Goal: Use online tool/utility: Utilize a website feature to perform a specific function

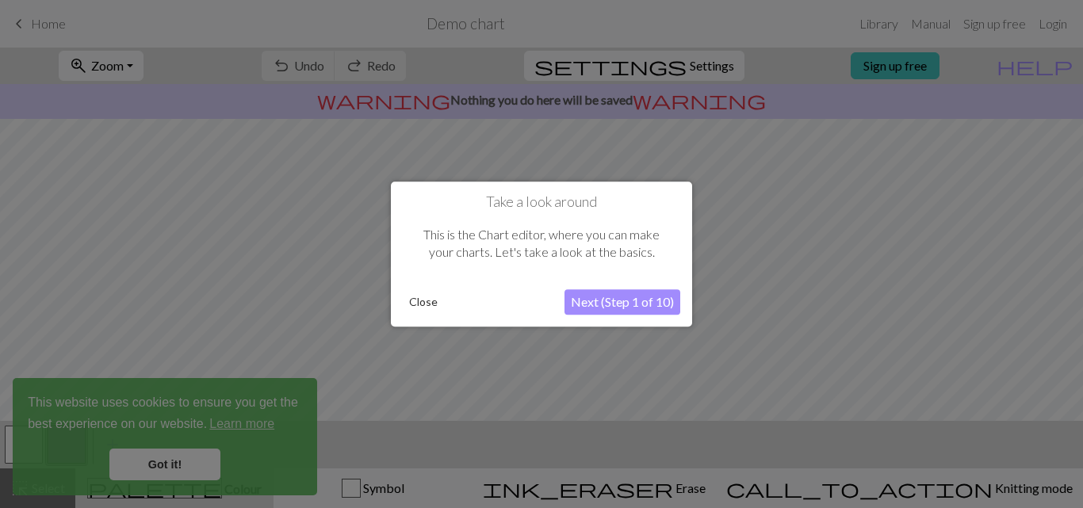
click at [433, 303] on button "Close" at bounding box center [423, 302] width 41 height 24
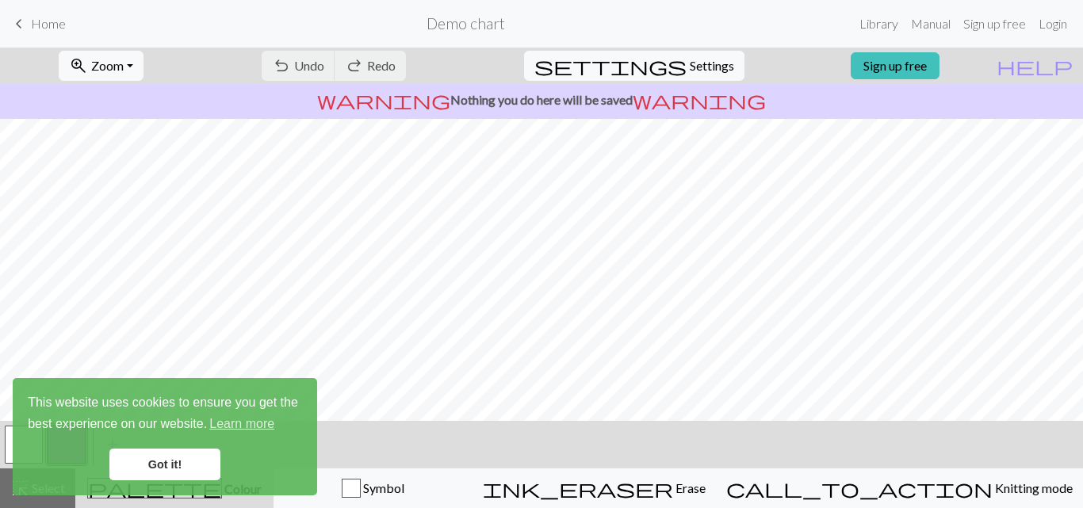
click at [178, 469] on link "Got it!" at bounding box center [164, 465] width 111 height 32
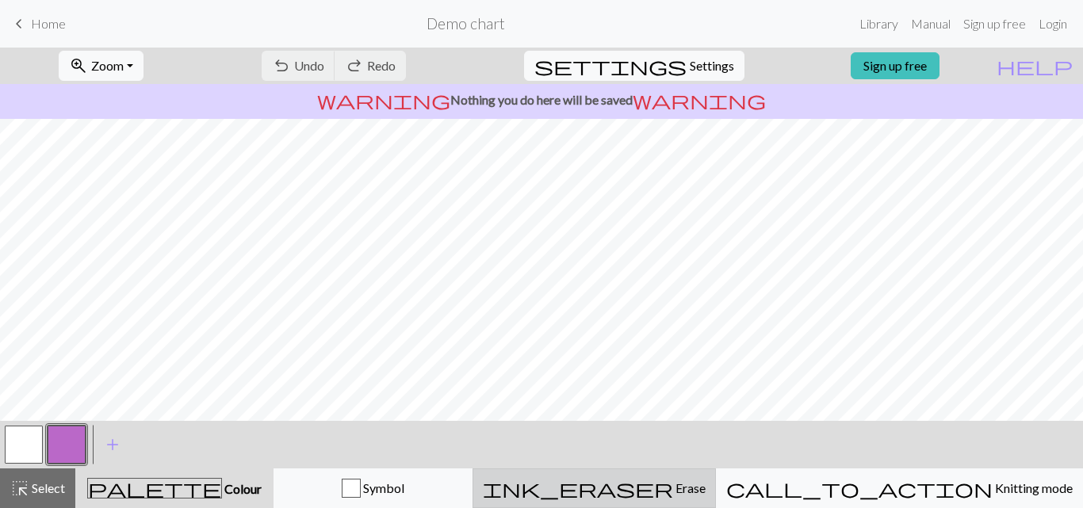
click at [673, 484] on span "ink_eraser" at bounding box center [578, 488] width 190 height 22
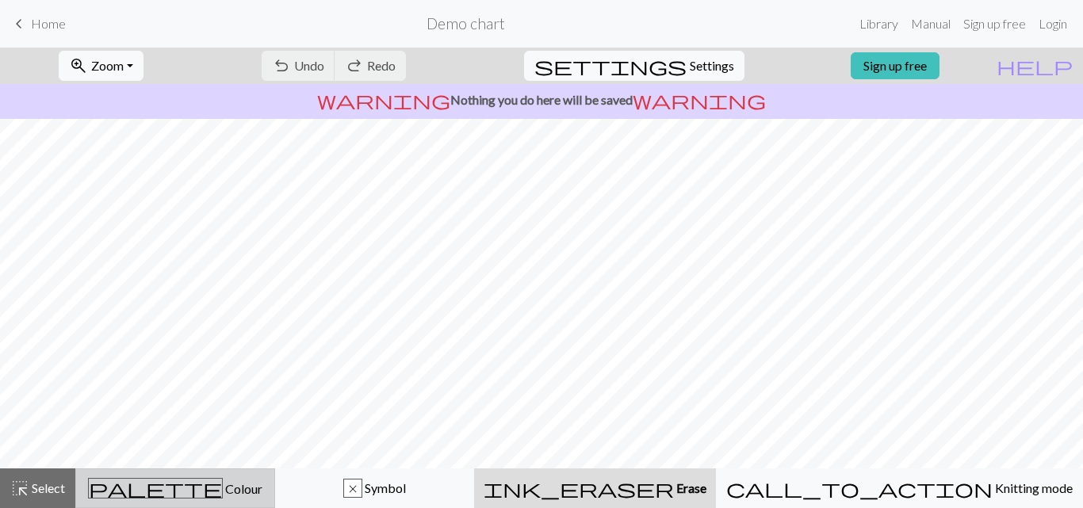
click at [239, 493] on div "palette Colour Colour" at bounding box center [175, 488] width 179 height 21
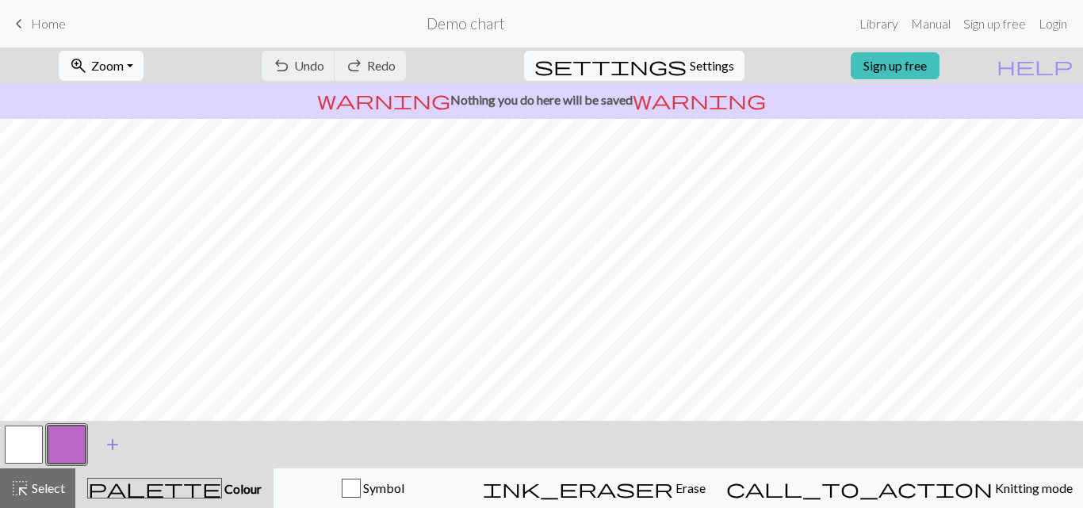
click at [109, 435] on span "add" at bounding box center [112, 445] width 19 height 22
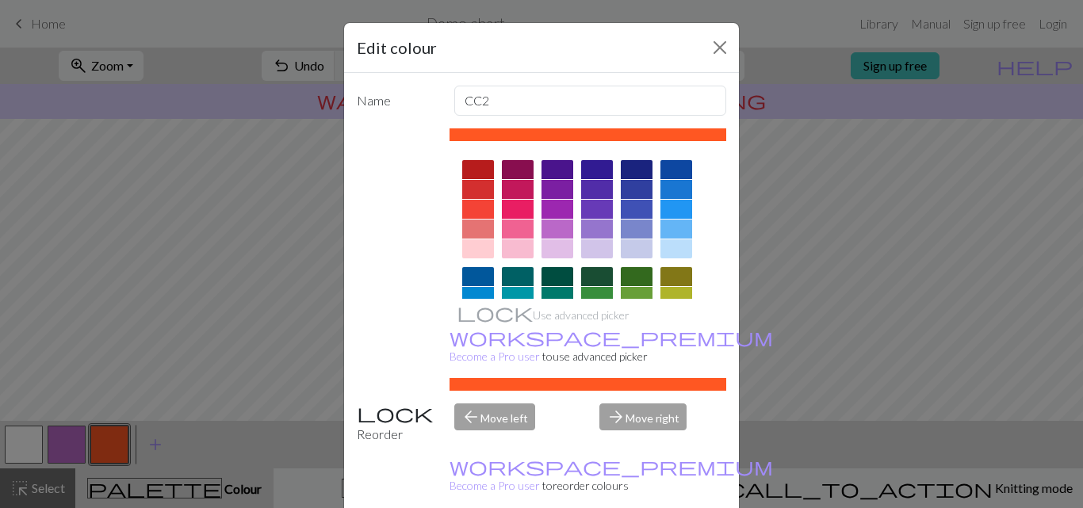
click at [482, 167] on div at bounding box center [478, 169] width 32 height 19
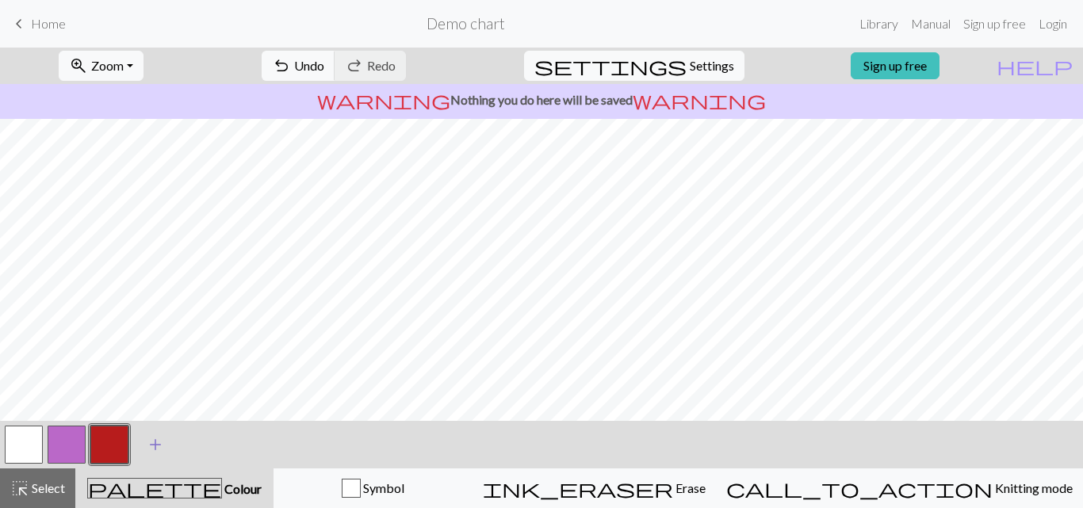
click at [152, 441] on span "add" at bounding box center [155, 445] width 19 height 22
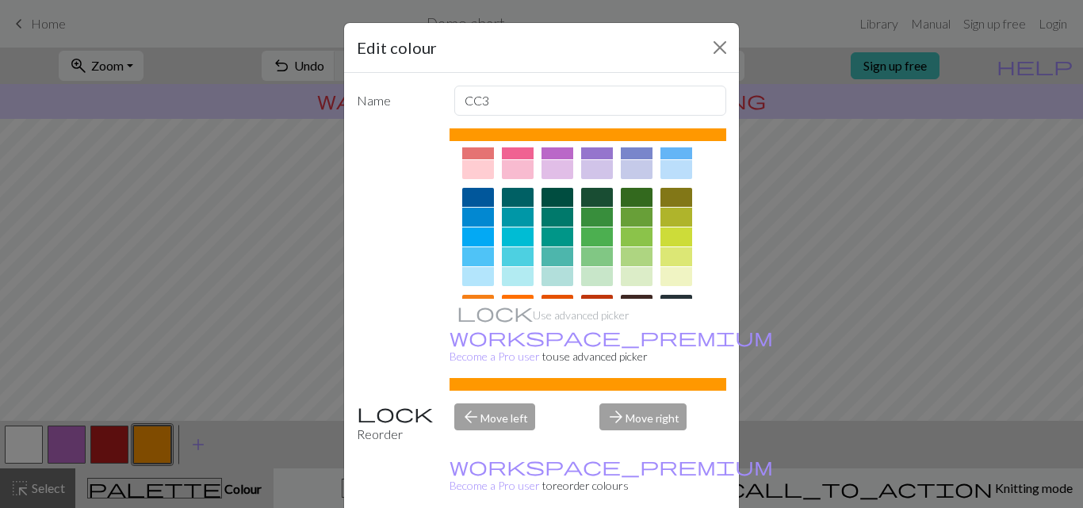
scroll to position [238, 0]
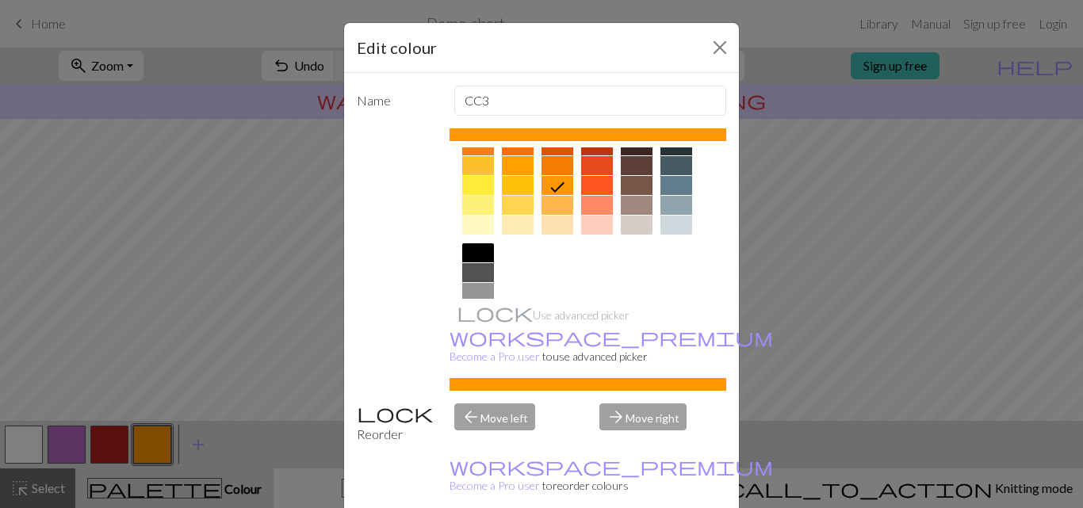
click at [477, 187] on div at bounding box center [478, 185] width 32 height 19
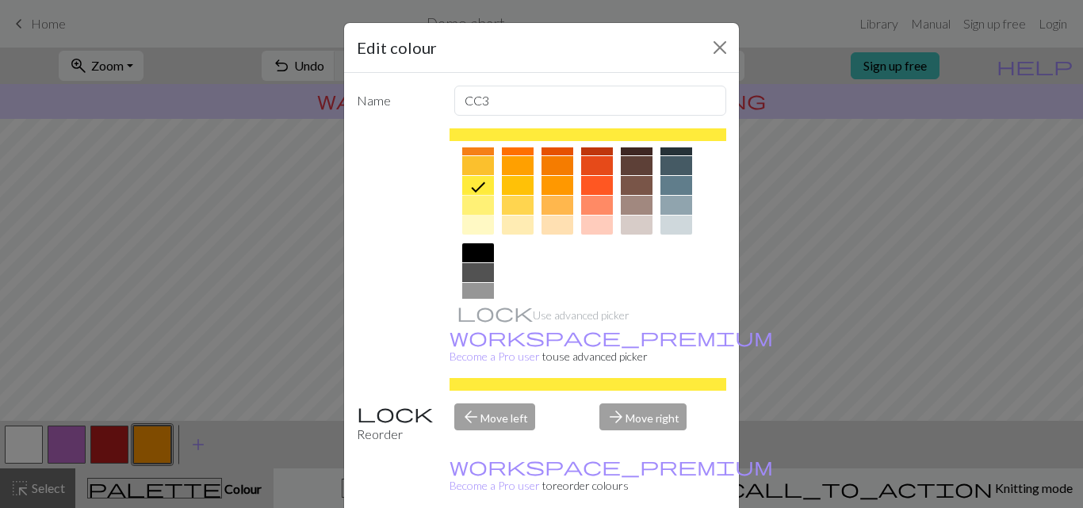
click at [477, 198] on div at bounding box center [478, 205] width 32 height 19
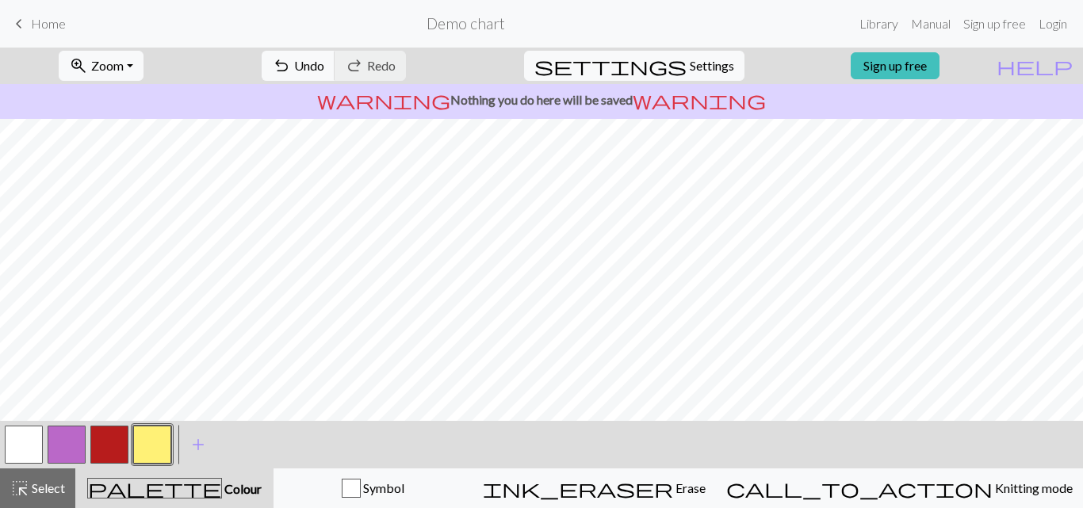
click at [24, 446] on button "button" at bounding box center [24, 445] width 38 height 38
click at [222, 482] on span "Colour" at bounding box center [242, 488] width 40 height 15
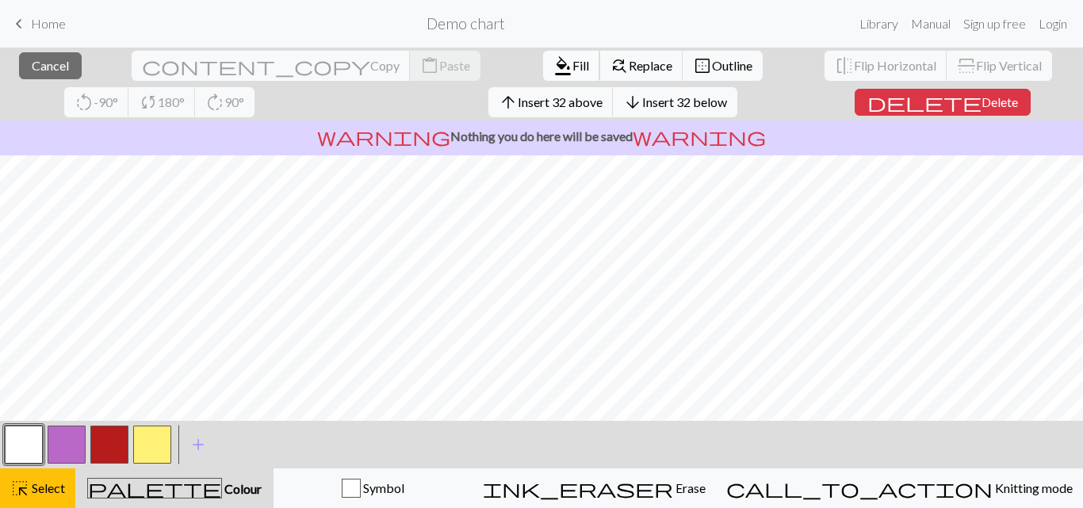
click at [572, 66] on span "Fill" at bounding box center [580, 65] width 17 height 15
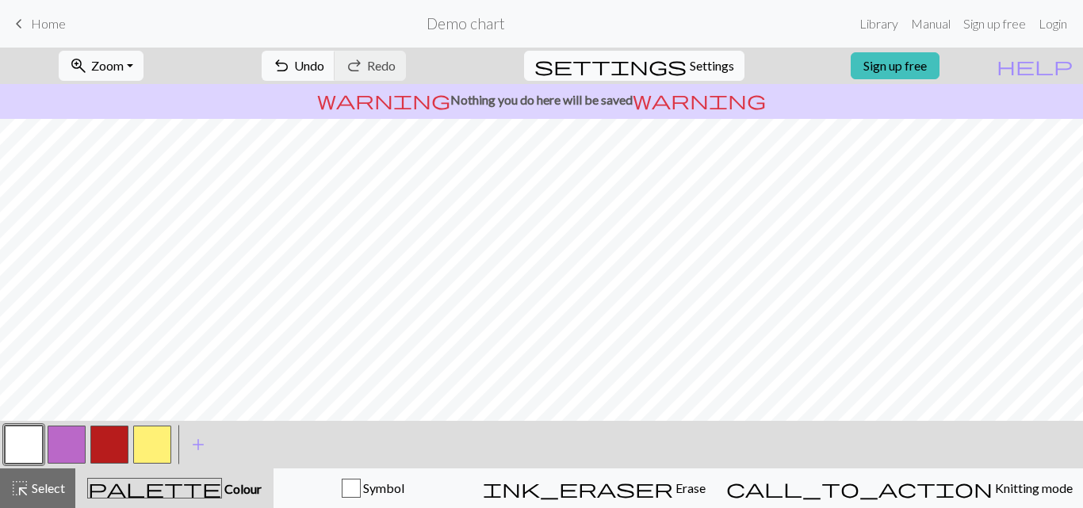
click at [690, 68] on span "Settings" at bounding box center [712, 65] width 44 height 19
select select "aran"
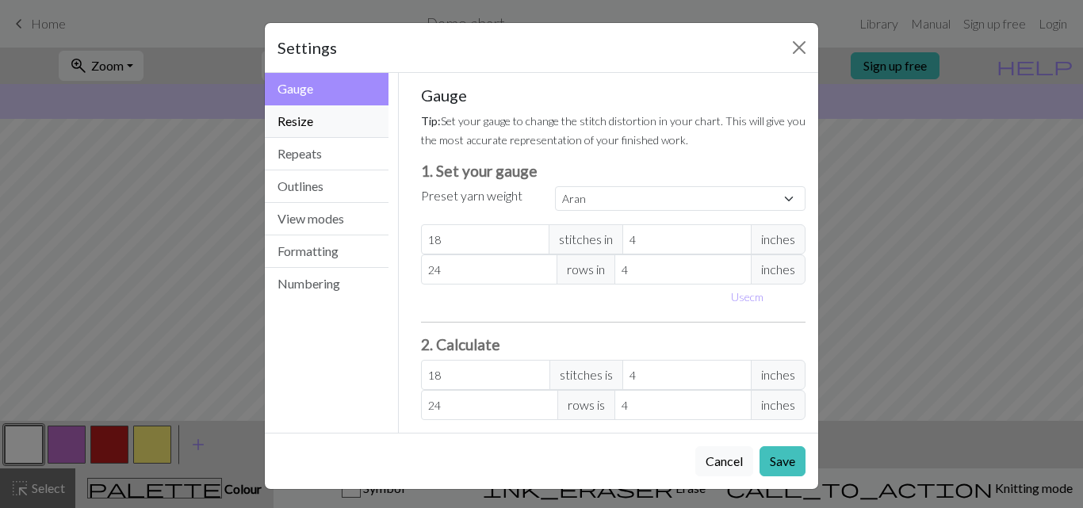
click at [314, 122] on button "Resize" at bounding box center [327, 121] width 124 height 33
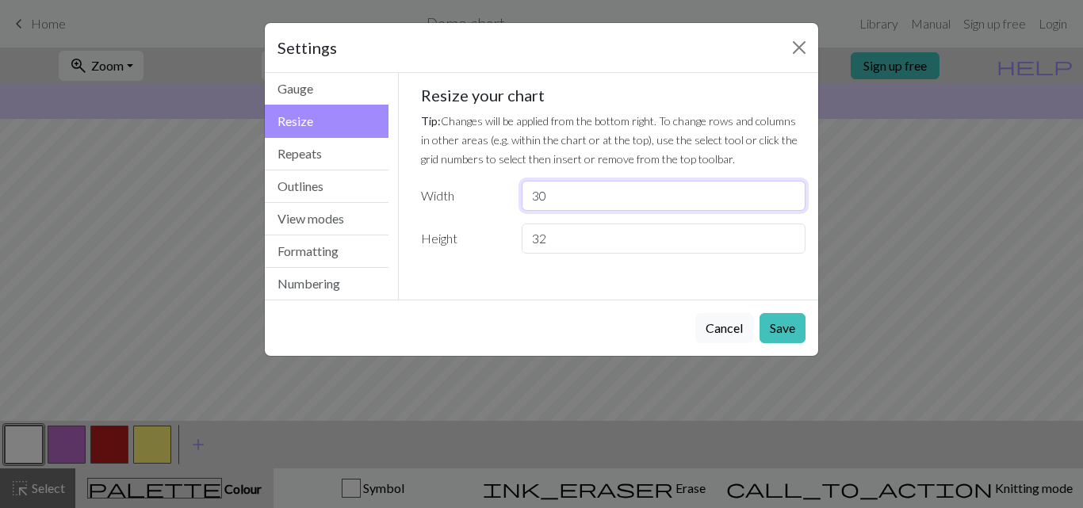
drag, startPoint x: 591, startPoint y: 191, endPoint x: 496, endPoint y: 201, distance: 95.7
click at [496, 201] on div "Width 30" at bounding box center [614, 196] width 404 height 30
type input "1"
type input "40"
click at [600, 247] on input "32" at bounding box center [664, 239] width 284 height 30
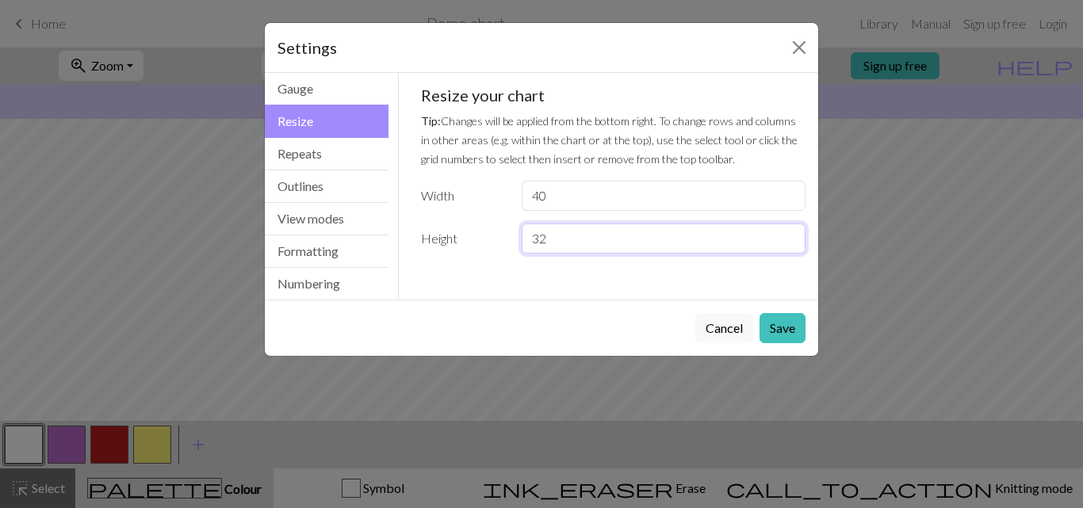
type input "3"
type input "40"
click at [789, 323] on button "Save" at bounding box center [783, 328] width 46 height 30
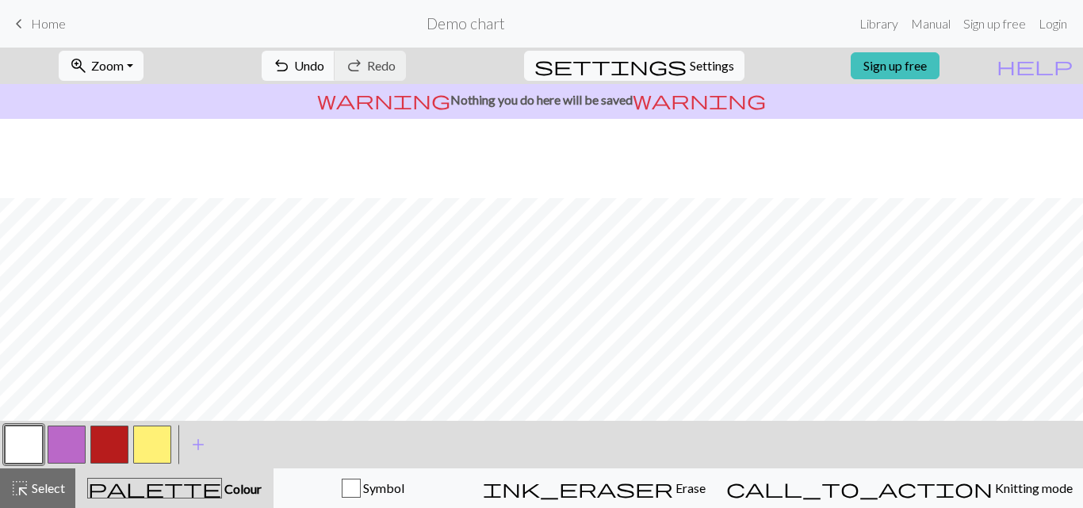
scroll to position [79, 0]
click at [154, 450] on button "button" at bounding box center [152, 445] width 38 height 38
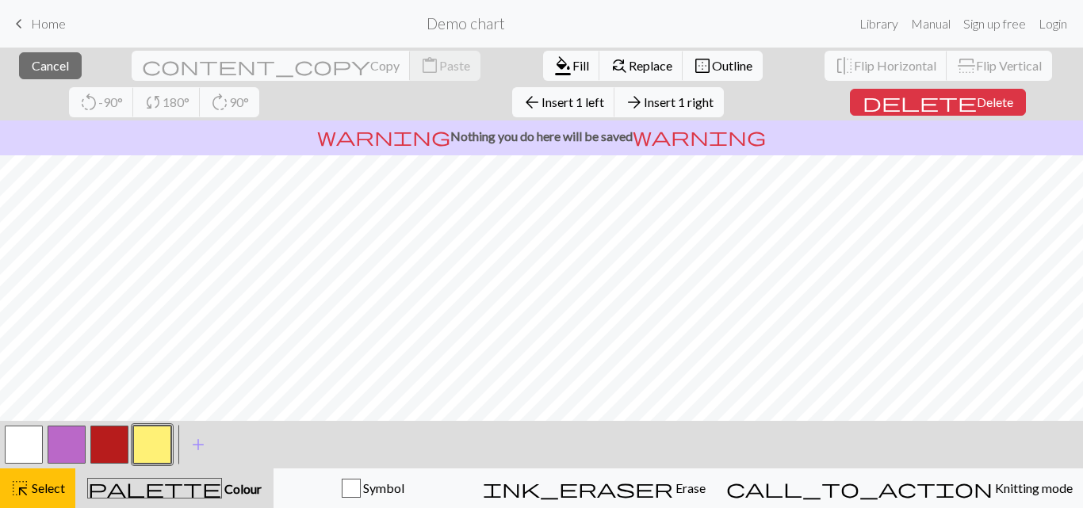
click at [160, 453] on button "button" at bounding box center [152, 445] width 38 height 38
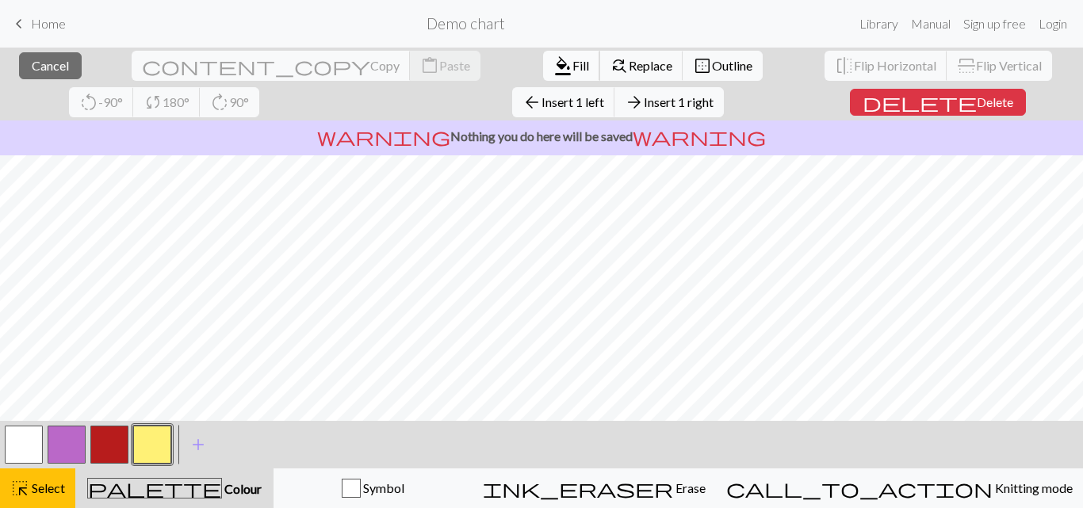
click at [543, 56] on button "format_color_fill Fill" at bounding box center [571, 66] width 57 height 30
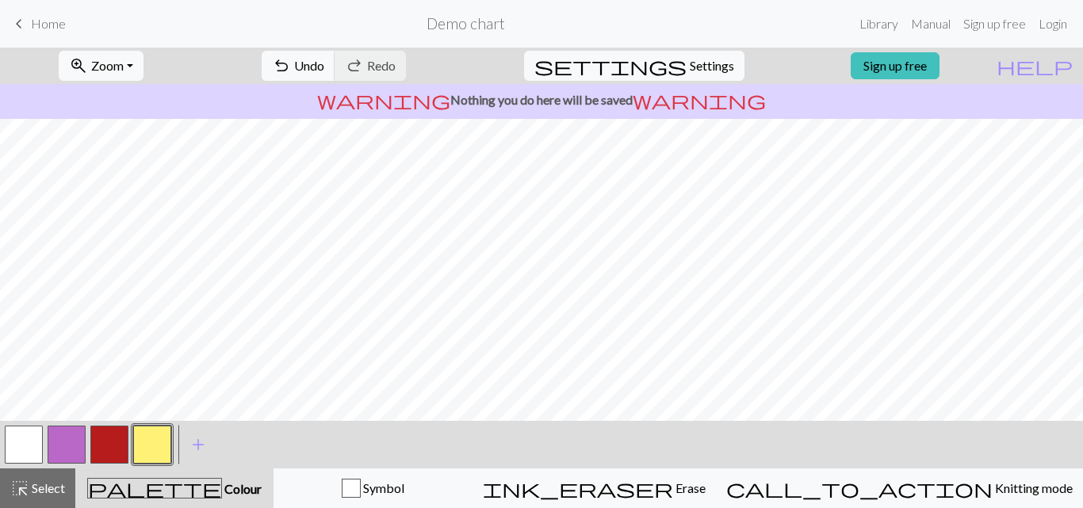
click at [13, 449] on button "button" at bounding box center [24, 445] width 38 height 38
drag, startPoint x: 56, startPoint y: 490, endPoint x: 64, endPoint y: 487, distance: 8.5
click at [56, 491] on span "Select" at bounding box center [47, 488] width 36 height 15
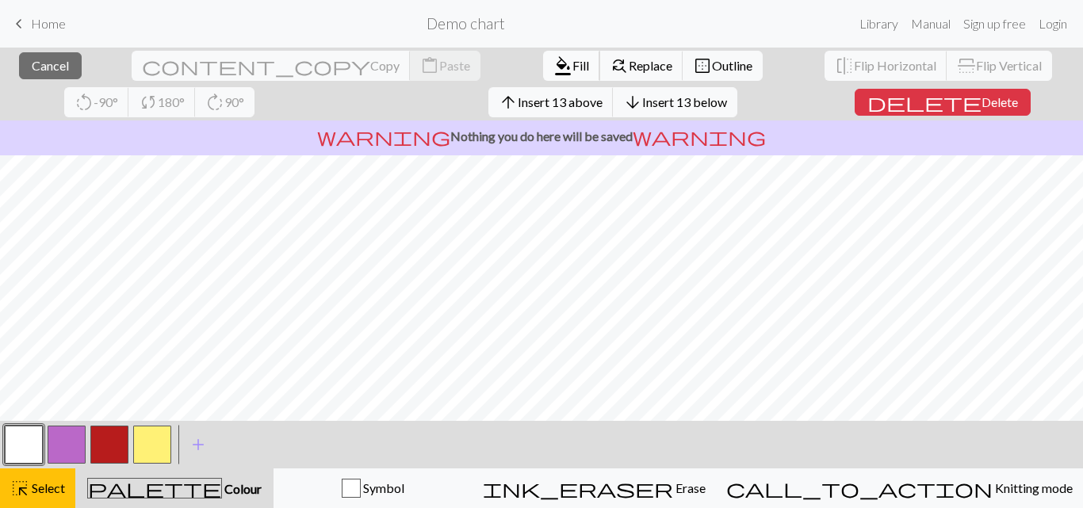
click at [553, 72] on span "format_color_fill" at bounding box center [562, 66] width 19 height 22
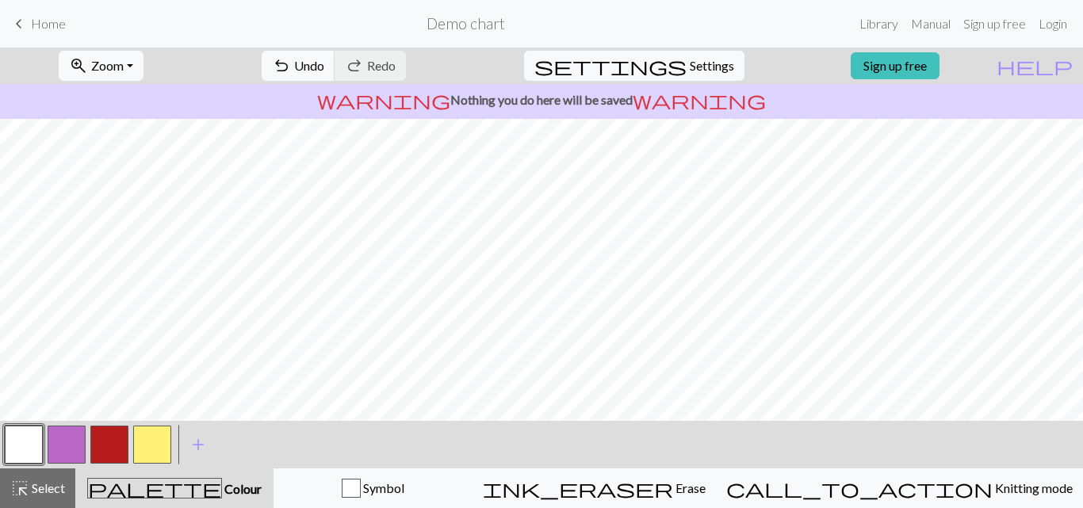
click at [110, 460] on button "button" at bounding box center [109, 445] width 38 height 38
click at [24, 436] on button "button" at bounding box center [24, 445] width 38 height 38
click at [63, 492] on span "Select" at bounding box center [47, 488] width 36 height 15
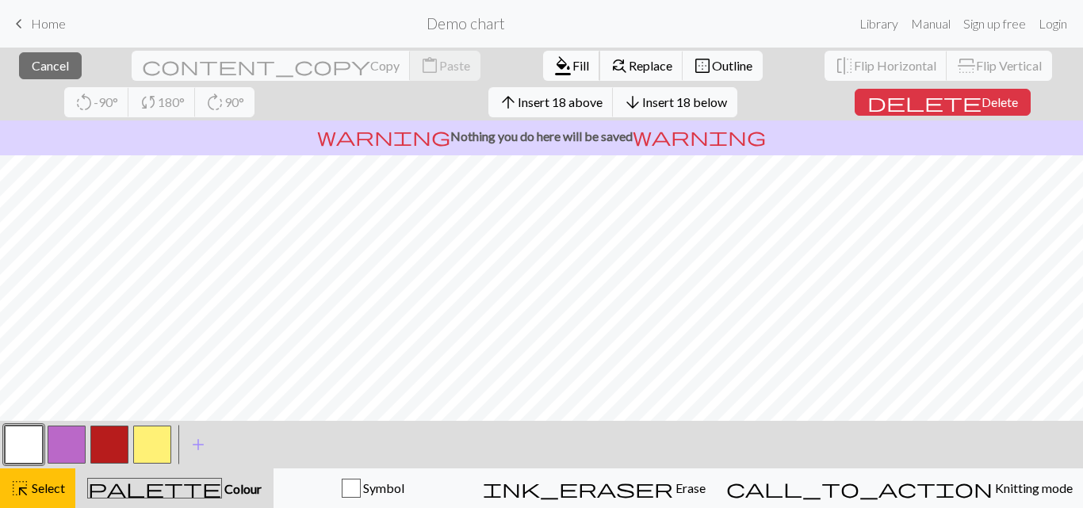
click at [572, 71] on span "Fill" at bounding box center [580, 65] width 17 height 15
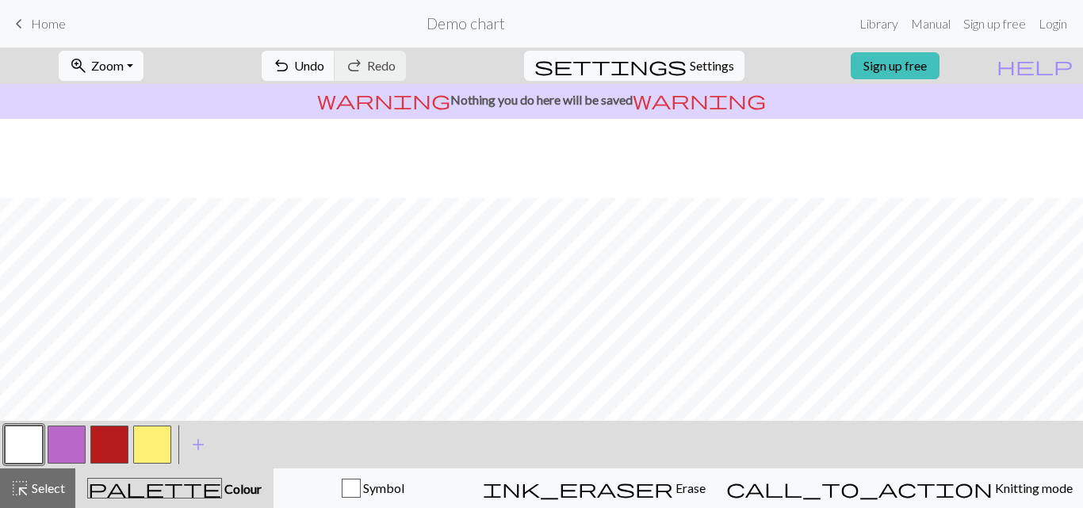
scroll to position [317, 0]
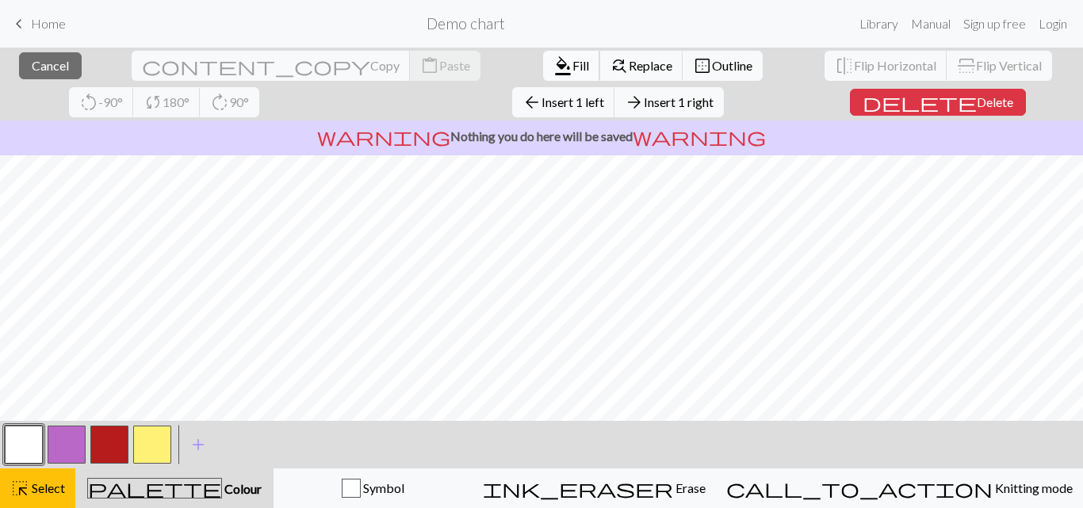
click at [572, 71] on span "Fill" at bounding box center [580, 65] width 17 height 15
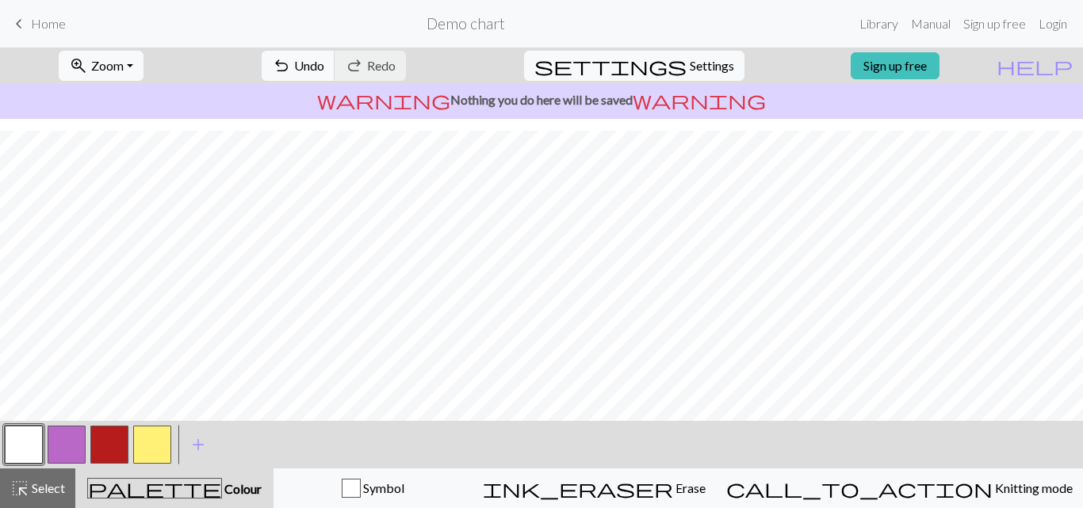
scroll to position [415, 0]
click at [116, 446] on button "button" at bounding box center [109, 445] width 38 height 38
click at [44, 452] on div at bounding box center [23, 444] width 43 height 43
click at [31, 440] on button "button" at bounding box center [24, 445] width 38 height 38
click at [111, 431] on button "button" at bounding box center [109, 445] width 38 height 38
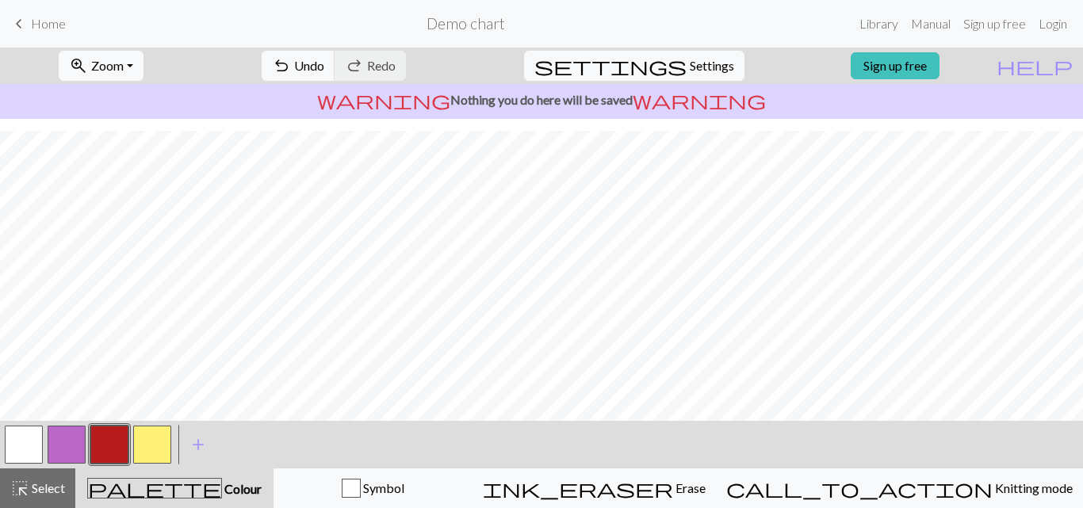
click at [25, 442] on button "button" at bounding box center [24, 445] width 38 height 38
drag, startPoint x: 103, startPoint y: 454, endPoint x: 116, endPoint y: 443, distance: 16.3
click at [105, 454] on button "button" at bounding box center [109, 445] width 38 height 38
click at [33, 442] on button "button" at bounding box center [24, 445] width 38 height 38
click at [110, 446] on button "button" at bounding box center [109, 445] width 38 height 38
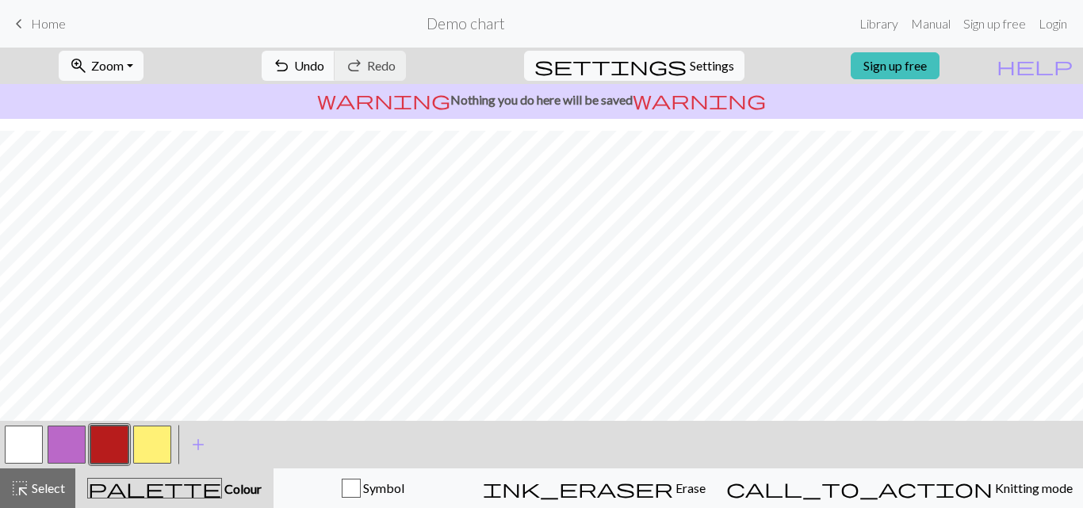
drag, startPoint x: 31, startPoint y: 448, endPoint x: 84, endPoint y: 415, distance: 62.3
click at [31, 447] on button "button" at bounding box center [24, 445] width 38 height 38
click at [124, 455] on button "button" at bounding box center [109, 445] width 38 height 38
click at [152, 460] on button "button" at bounding box center [152, 445] width 38 height 38
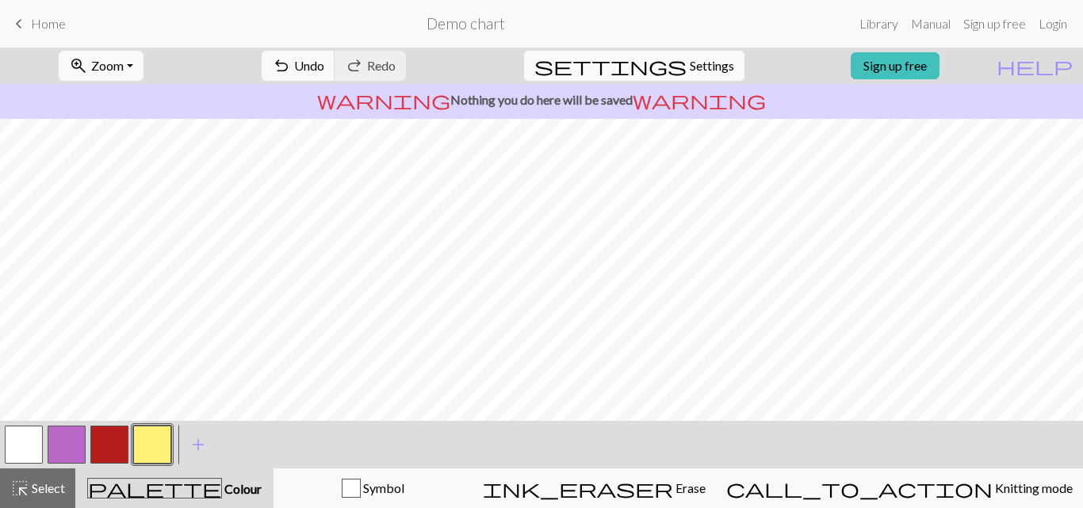
click at [702, 70] on span "Settings" at bounding box center [712, 65] width 44 height 19
select select "aran"
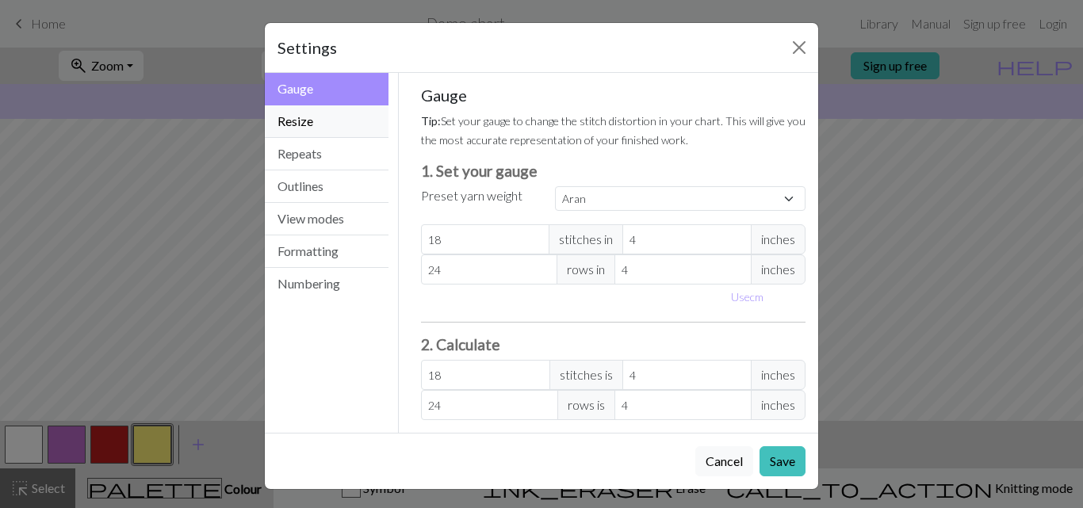
click at [332, 122] on button "Resize" at bounding box center [327, 121] width 124 height 33
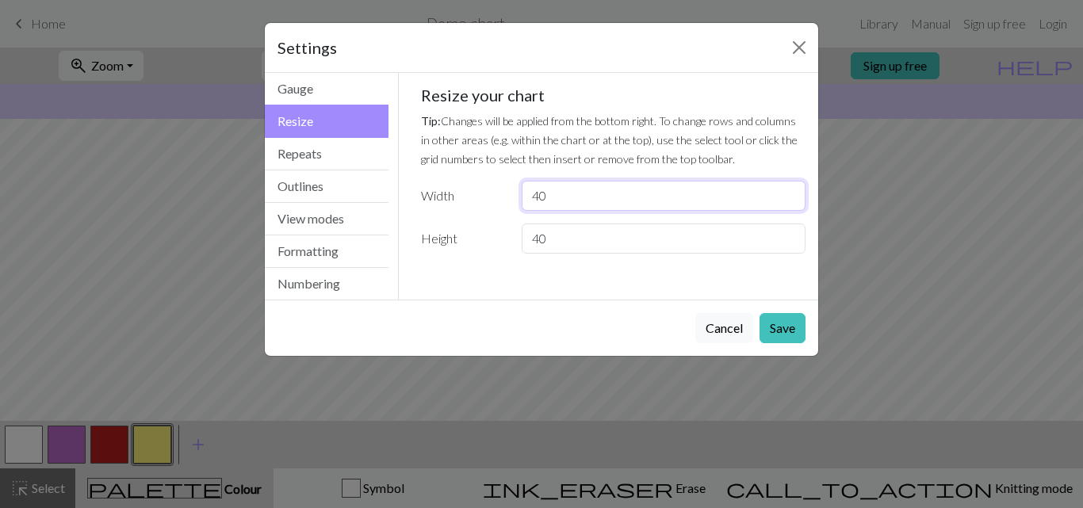
click at [581, 187] on input "40" at bounding box center [664, 196] width 284 height 30
drag, startPoint x: 576, startPoint y: 193, endPoint x: 482, endPoint y: 200, distance: 94.6
click at [482, 200] on div "Width 40" at bounding box center [614, 196] width 404 height 30
type input "65"
click at [796, 330] on button "Save" at bounding box center [783, 328] width 46 height 30
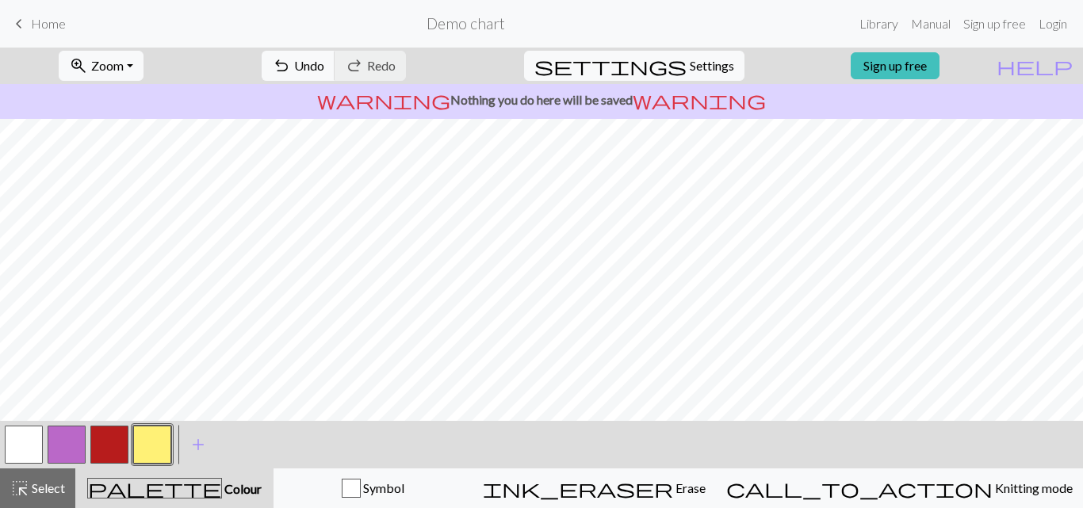
click at [25, 440] on button "button" at bounding box center [24, 445] width 38 height 38
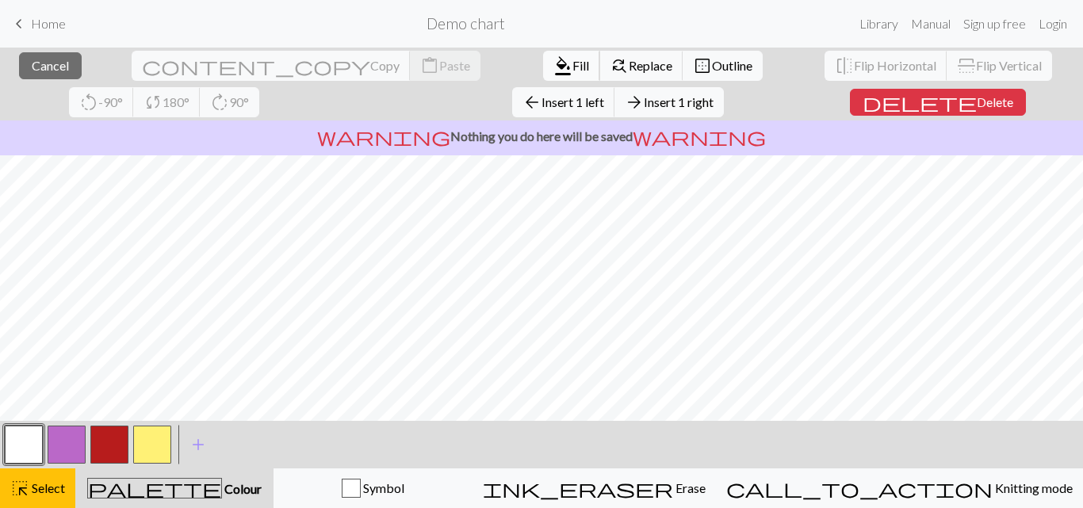
click at [553, 60] on span "format_color_fill" at bounding box center [562, 66] width 19 height 22
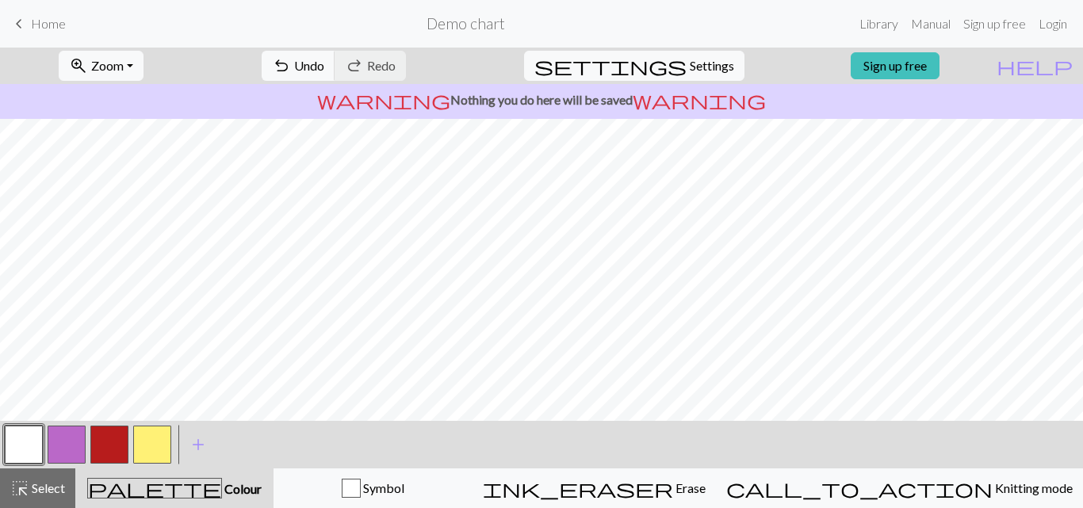
click at [160, 434] on button "button" at bounding box center [152, 445] width 38 height 38
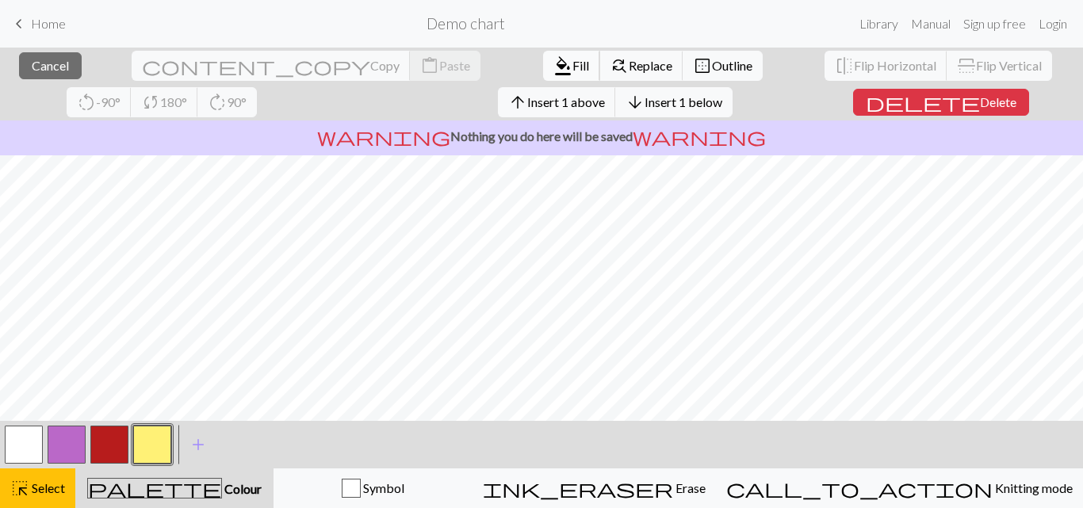
click at [543, 76] on button "format_color_fill Fill" at bounding box center [571, 66] width 57 height 30
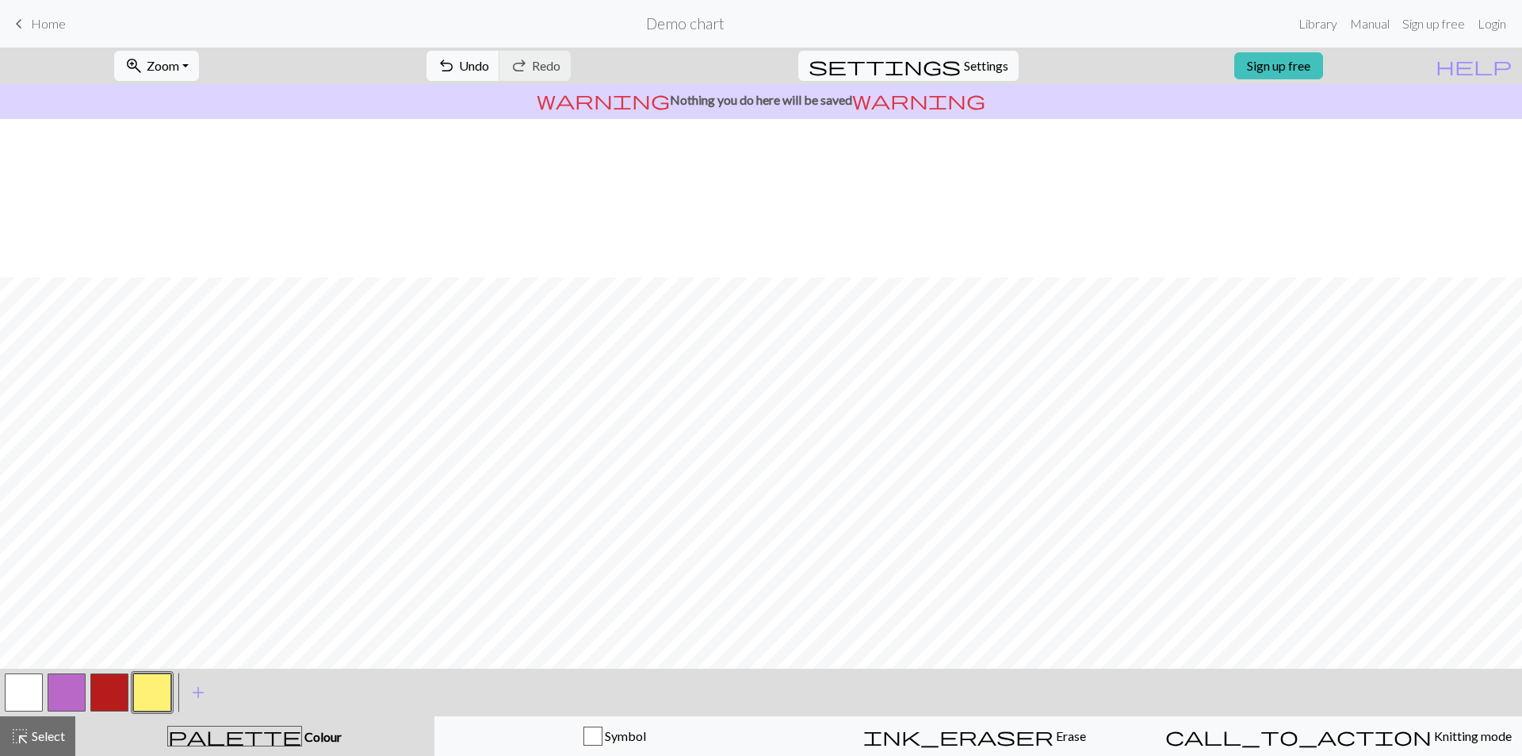
scroll to position [159, 0]
drag, startPoint x: 127, startPoint y: 700, endPoint x: 136, endPoint y: 698, distance: 9.0
click at [127, 507] on button "button" at bounding box center [109, 692] width 38 height 38
click at [40, 507] on button "button" at bounding box center [24, 692] width 38 height 38
click at [126, 507] on button "button" at bounding box center [109, 692] width 38 height 38
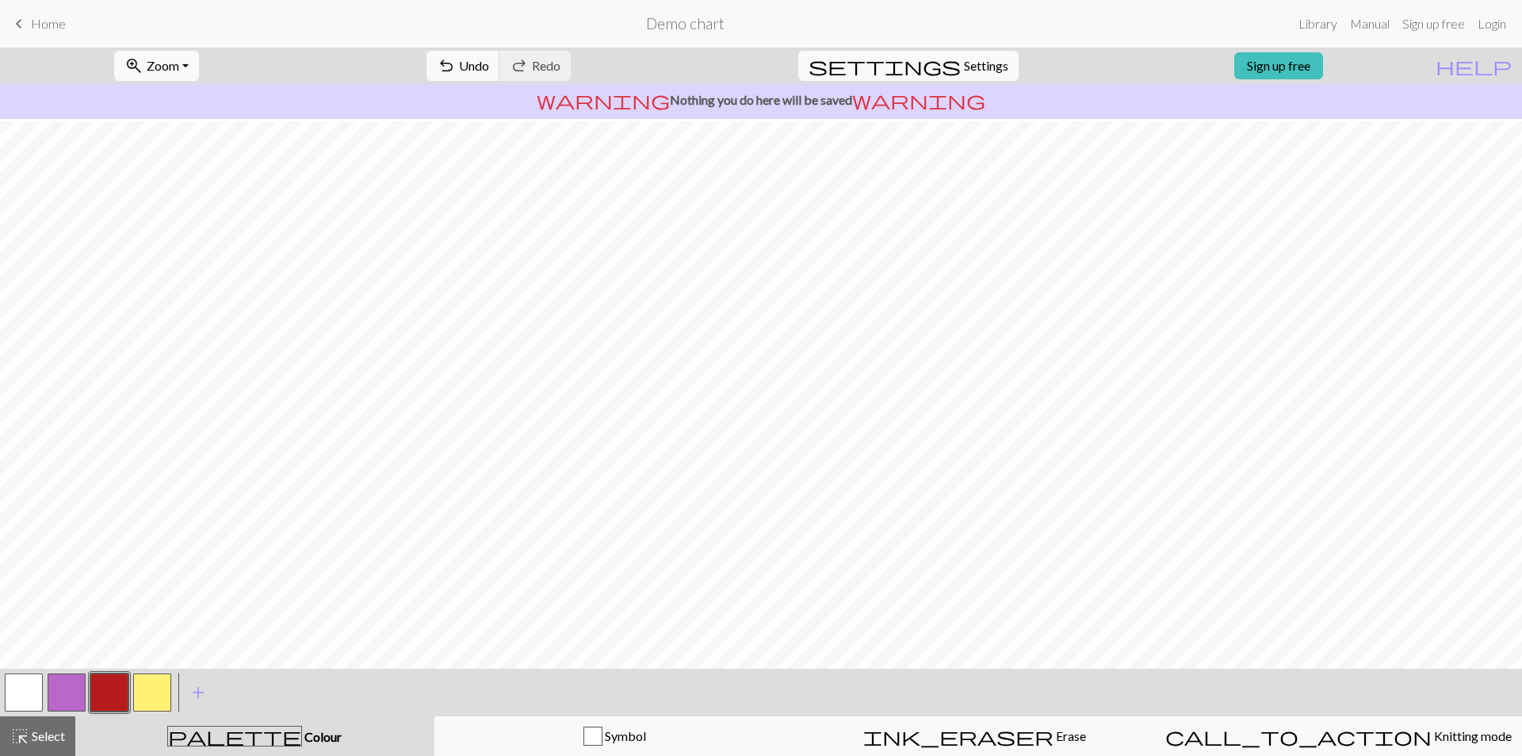
click at [20, 507] on button "button" at bounding box center [24, 692] width 38 height 38
click at [121, 507] on button "button" at bounding box center [109, 692] width 38 height 38
click at [13, 507] on button "button" at bounding box center [24, 692] width 38 height 38
click at [109, 507] on button "button" at bounding box center [109, 692] width 38 height 38
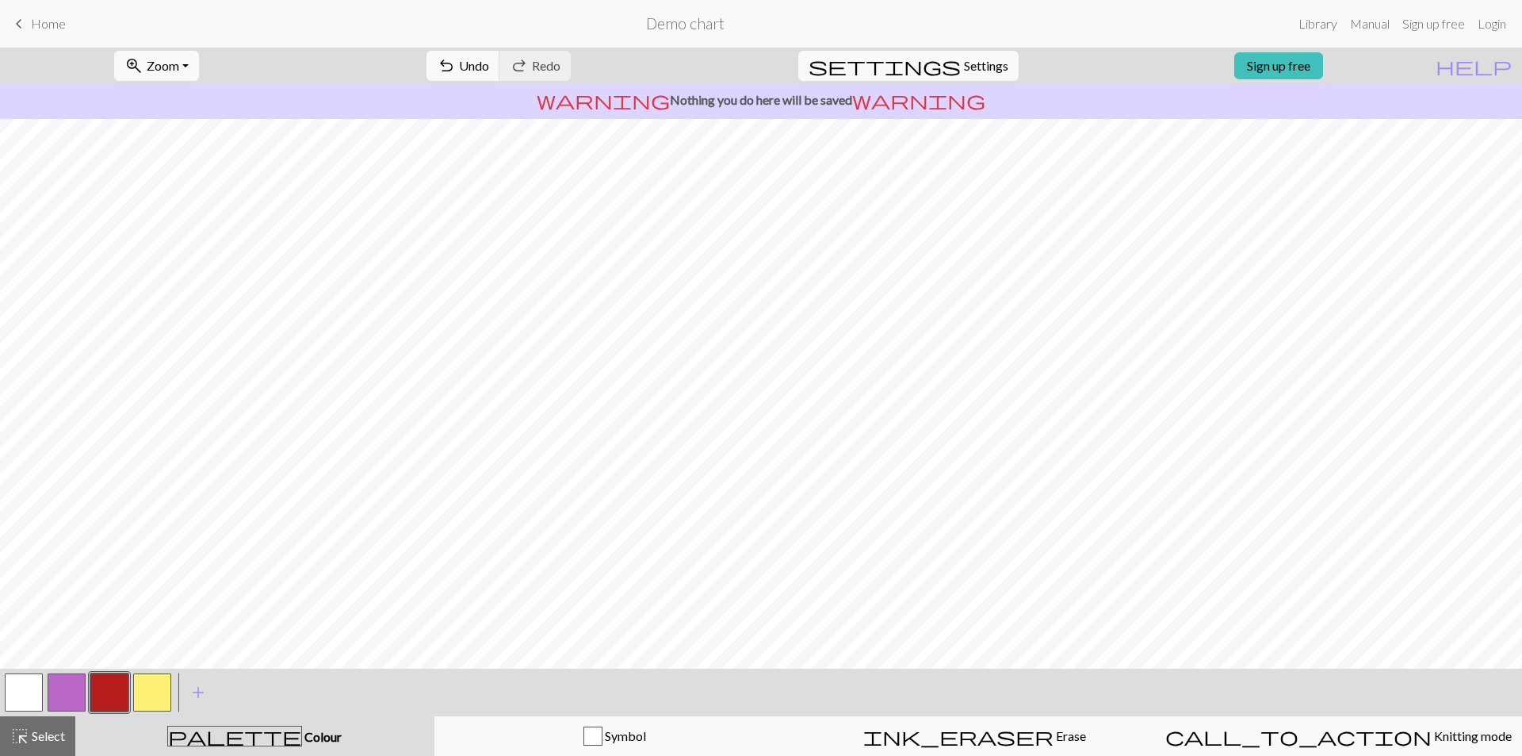
click at [29, 507] on button "button" at bounding box center [24, 692] width 38 height 38
click at [116, 507] on button "button" at bounding box center [109, 692] width 38 height 38
click at [155, 507] on button "button" at bounding box center [152, 692] width 38 height 38
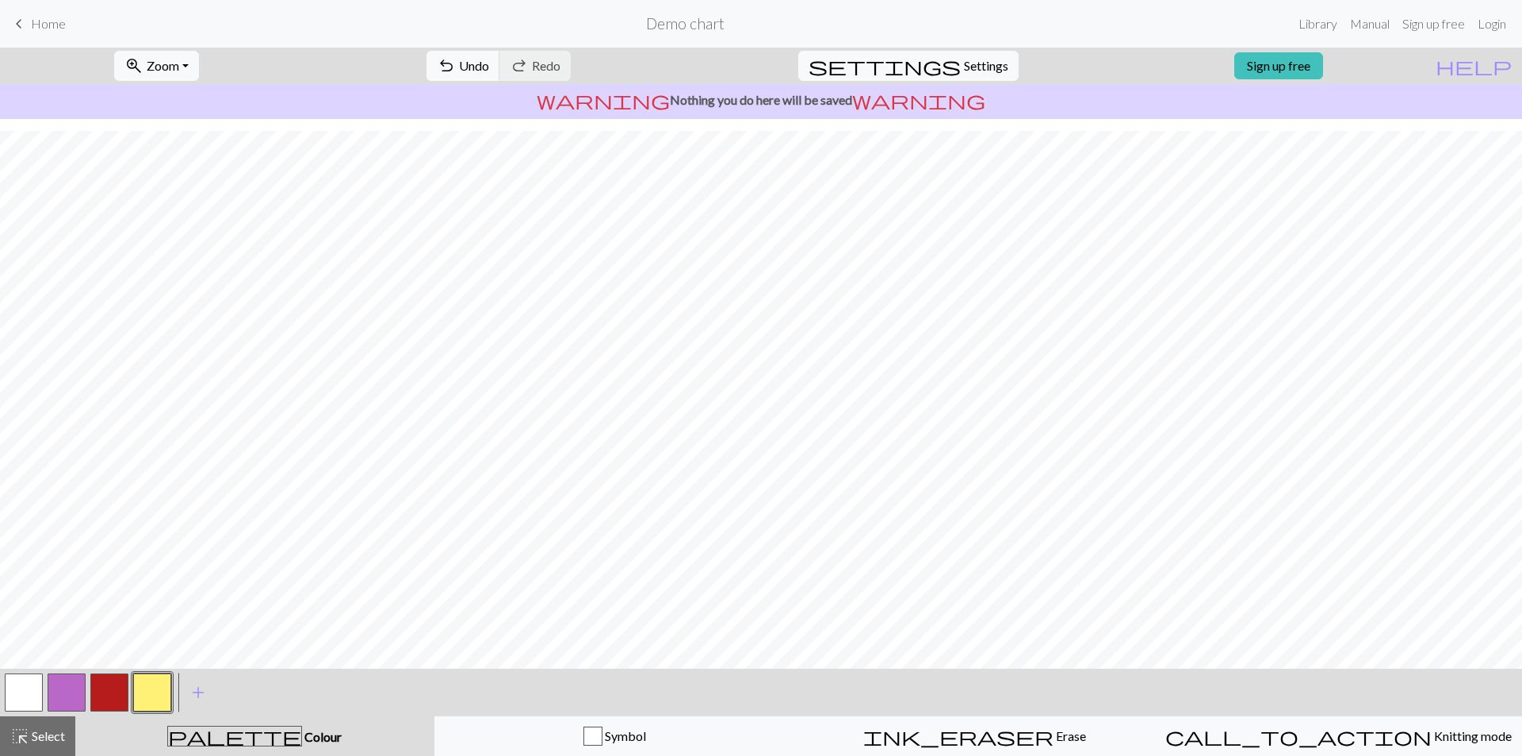
click at [126, 507] on button "button" at bounding box center [109, 692] width 38 height 38
drag, startPoint x: 25, startPoint y: 695, endPoint x: 58, endPoint y: 691, distance: 32.8
click at [26, 507] on button "button" at bounding box center [24, 692] width 38 height 38
click at [109, 507] on button "button" at bounding box center [109, 692] width 38 height 38
click at [20, 507] on button "button" at bounding box center [24, 692] width 38 height 38
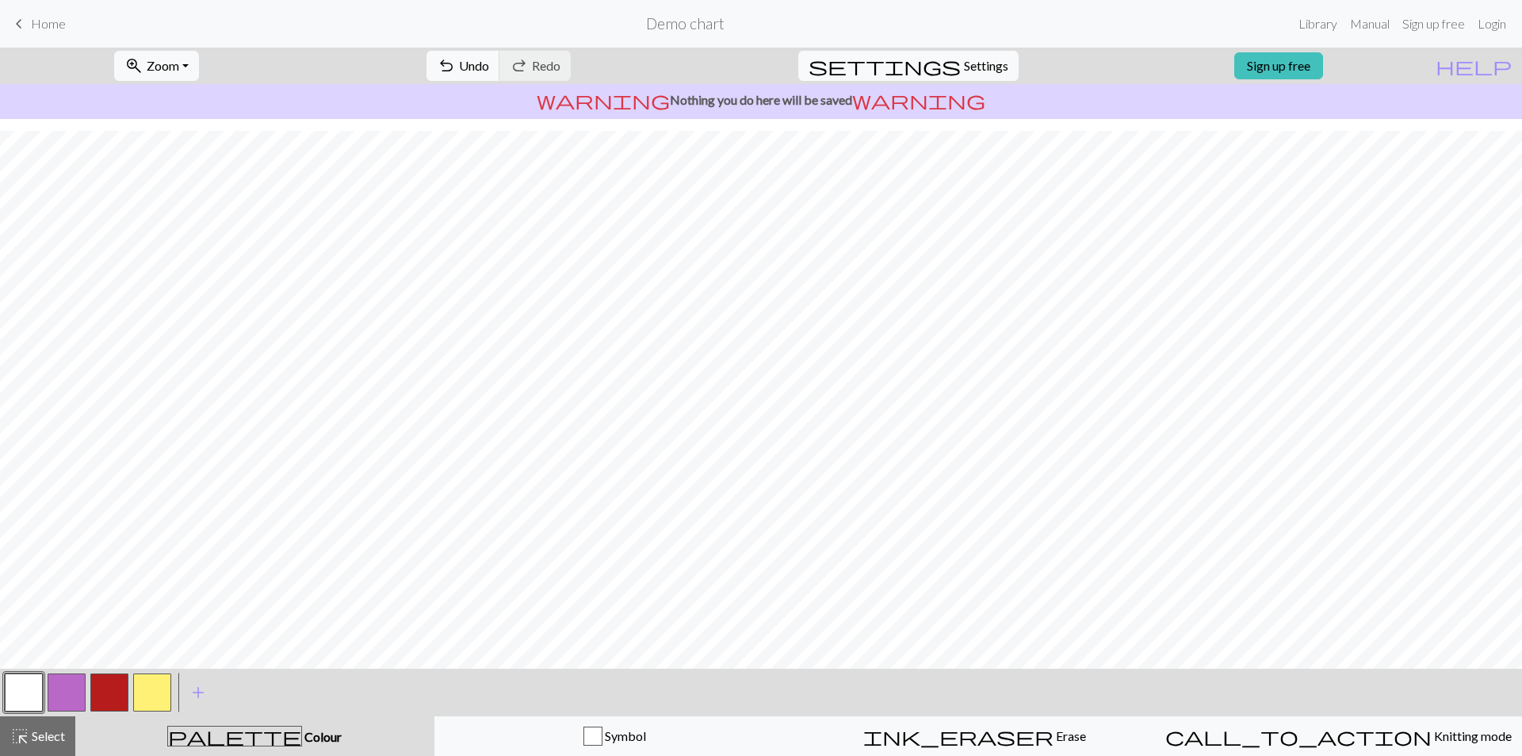
click at [121, 507] on button "button" at bounding box center [109, 692] width 38 height 38
click at [28, 507] on button "button" at bounding box center [24, 692] width 38 height 38
drag, startPoint x: 126, startPoint y: 694, endPoint x: 173, endPoint y: 682, distance: 48.3
click at [132, 507] on div at bounding box center [87, 692] width 171 height 43
click at [113, 507] on button "button" at bounding box center [109, 692] width 38 height 38
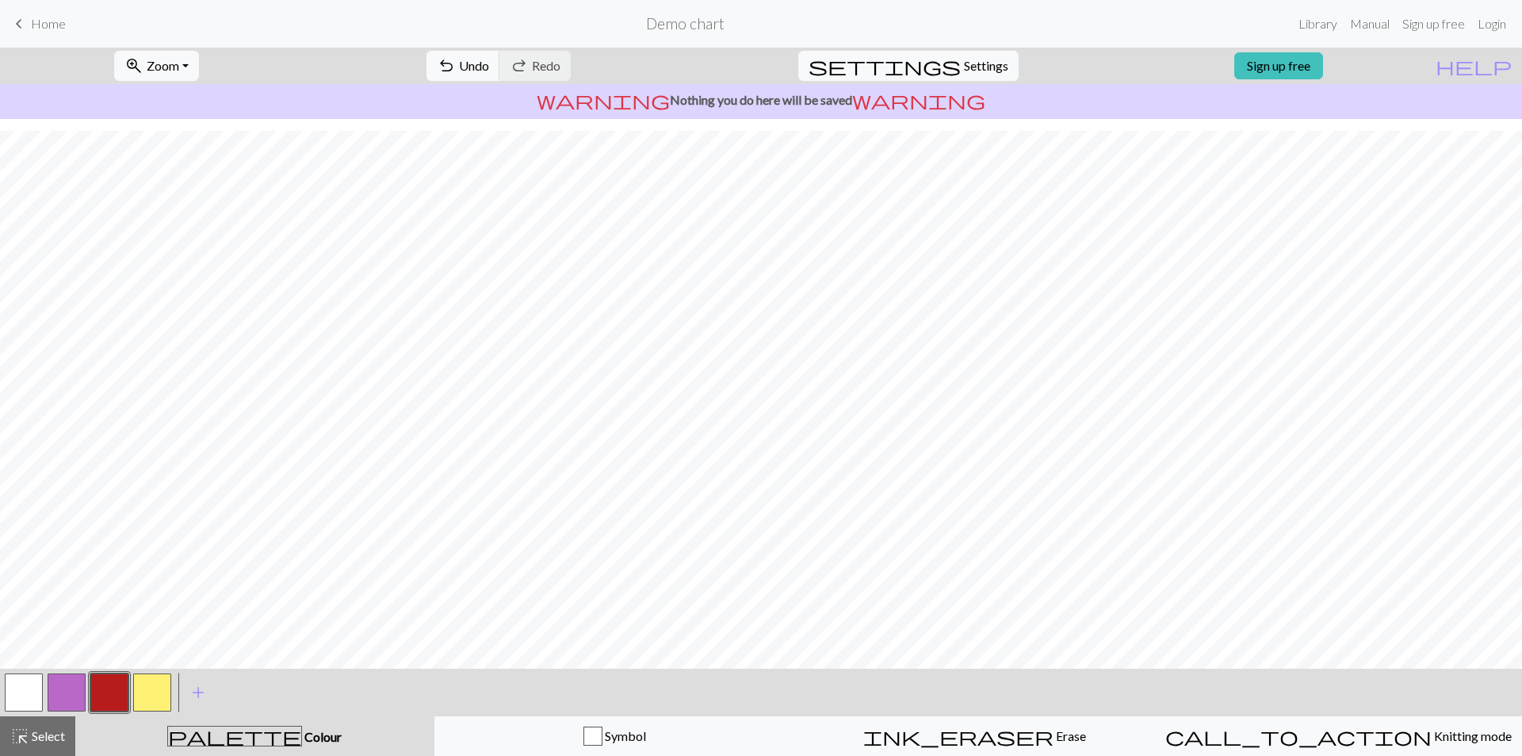
click at [159, 507] on button "button" at bounding box center [152, 692] width 38 height 38
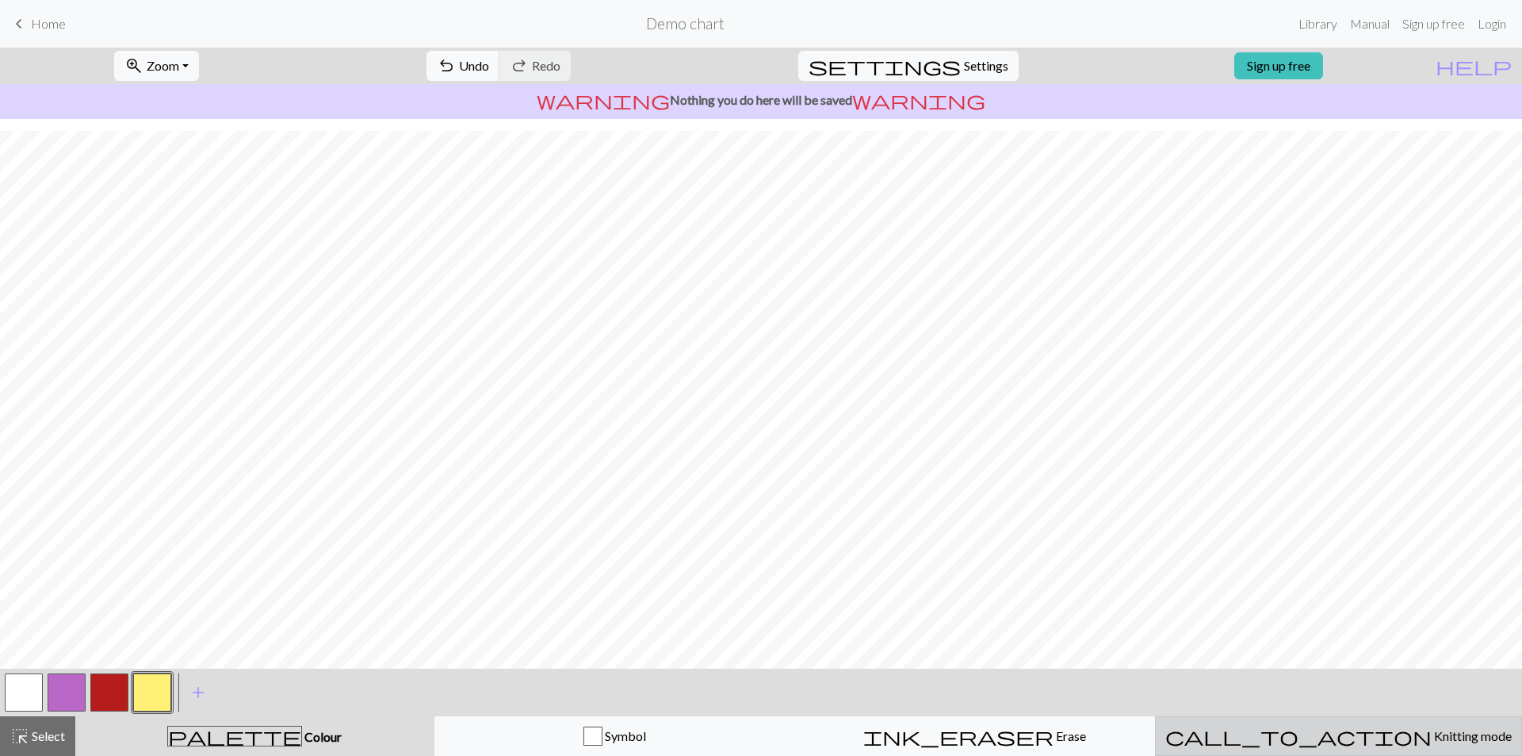
click at [1082, 507] on span "Knitting mode" at bounding box center [1472, 735] width 80 height 15
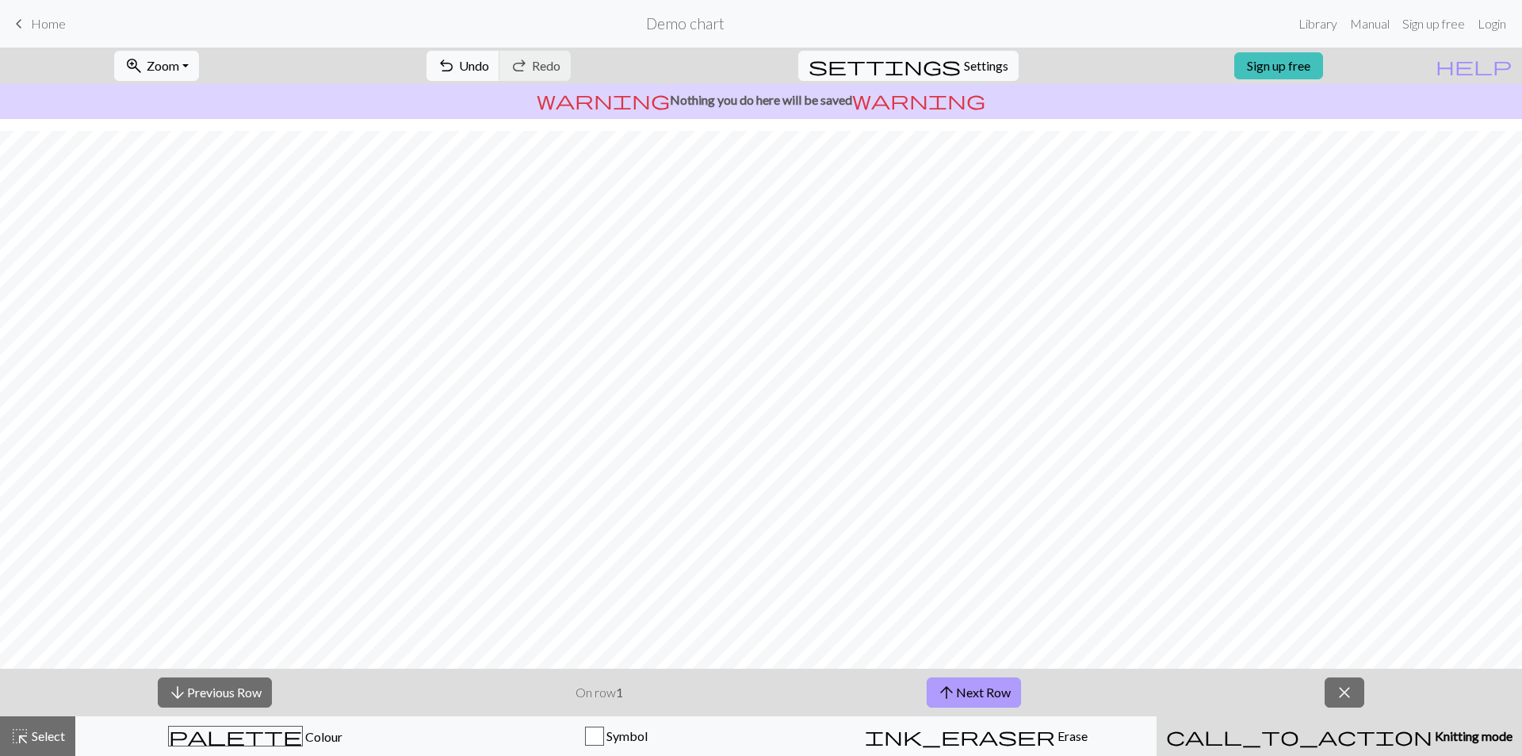
click at [951, 507] on span "arrow_upward" at bounding box center [946, 692] width 19 height 22
click at [1002, 507] on button "arrow_upward Next Row" at bounding box center [974, 692] width 94 height 30
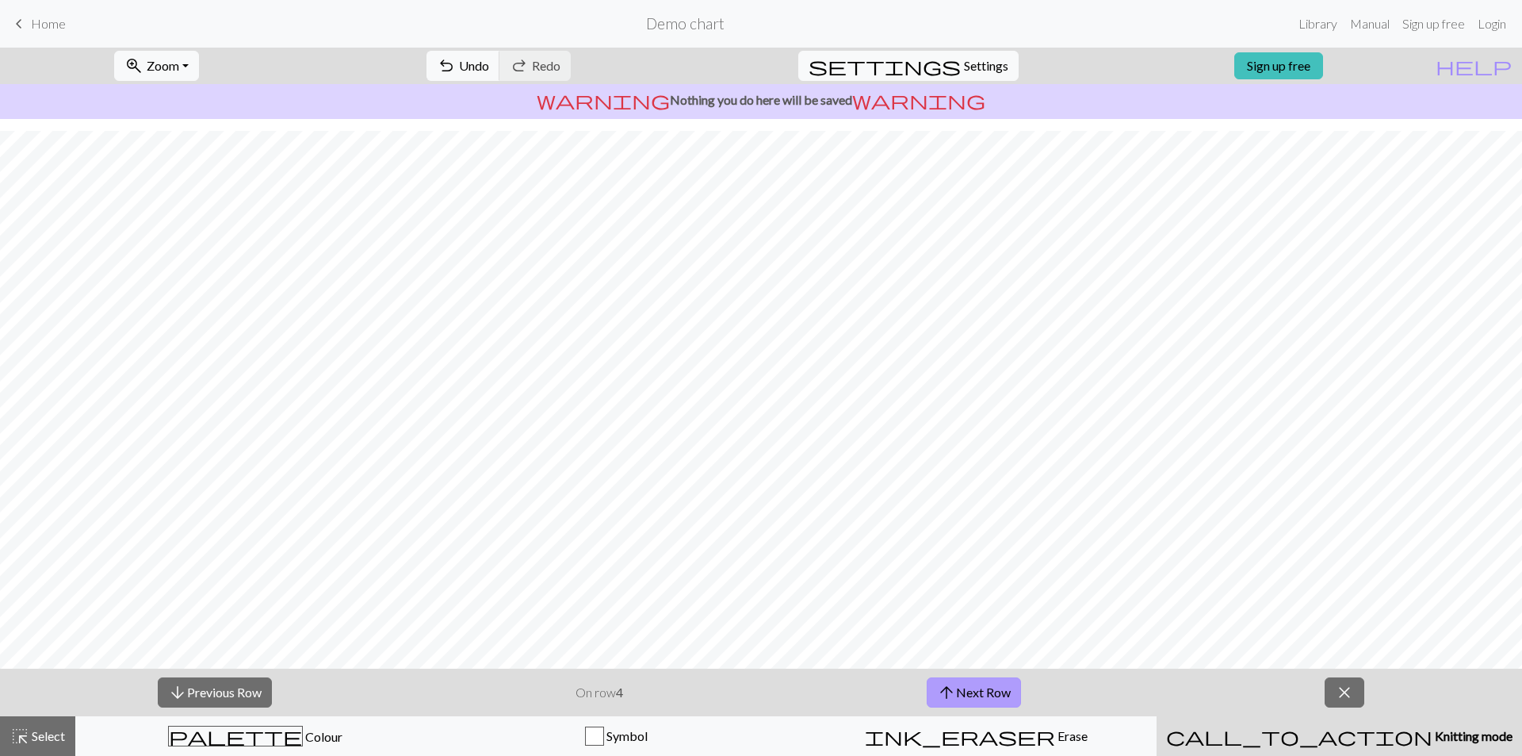
click at [1002, 507] on button "arrow_upward Next Row" at bounding box center [974, 692] width 94 height 30
click at [985, 507] on button "arrow_upward Next Row" at bounding box center [974, 692] width 94 height 30
click at [1082, 507] on div "call_to_action Knitting mode Knitting mode" at bounding box center [1339, 735] width 347 height 19
click at [1013, 507] on button "arrow_upward Next Row" at bounding box center [974, 692] width 94 height 30
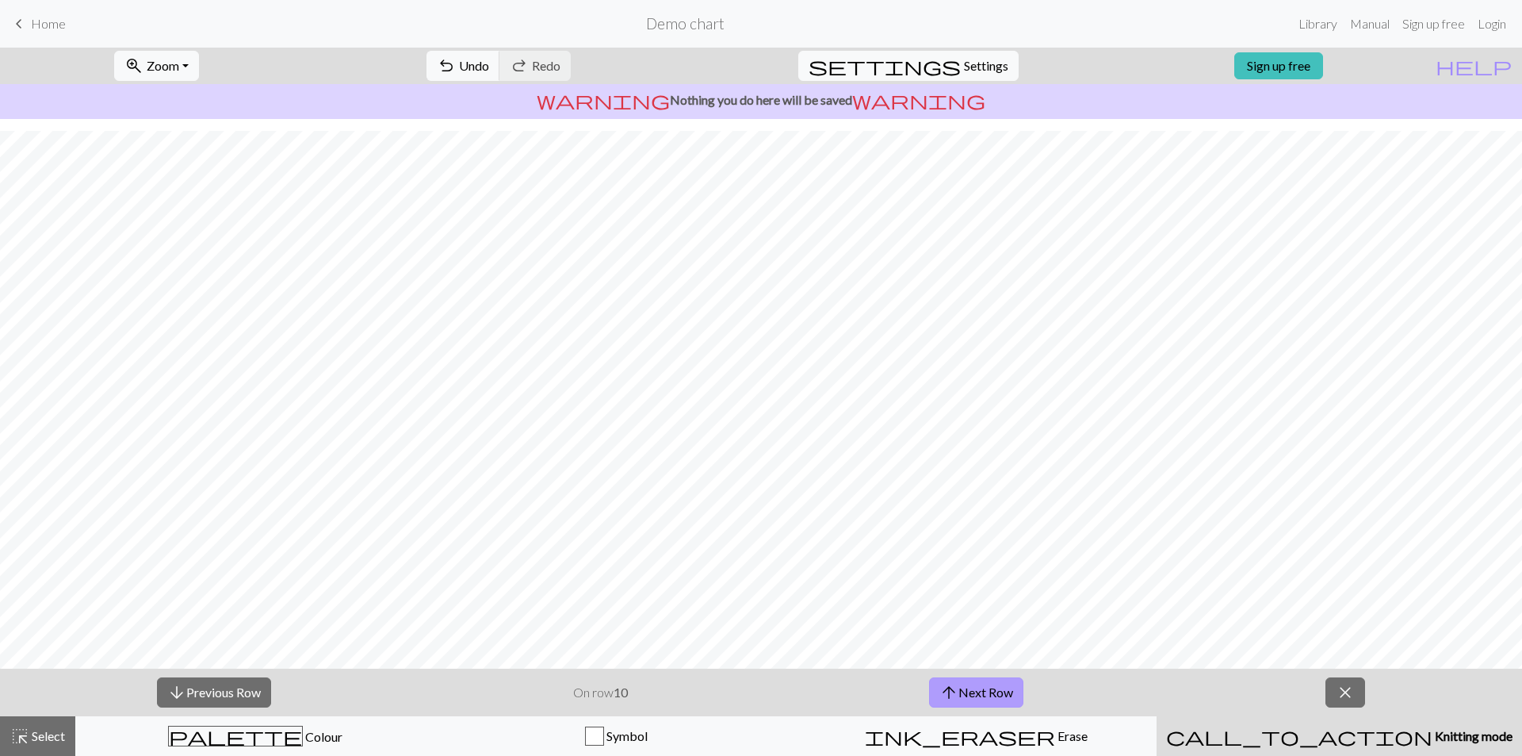
click at [1013, 507] on button "arrow_upward Next Row" at bounding box center [976, 692] width 94 height 30
click at [986, 507] on button "arrow_upward Next Row" at bounding box center [976, 692] width 94 height 30
click at [939, 507] on button "arrow_upward Next Row" at bounding box center [976, 692] width 94 height 30
click at [966, 507] on button "arrow_upward Next Row" at bounding box center [976, 692] width 94 height 30
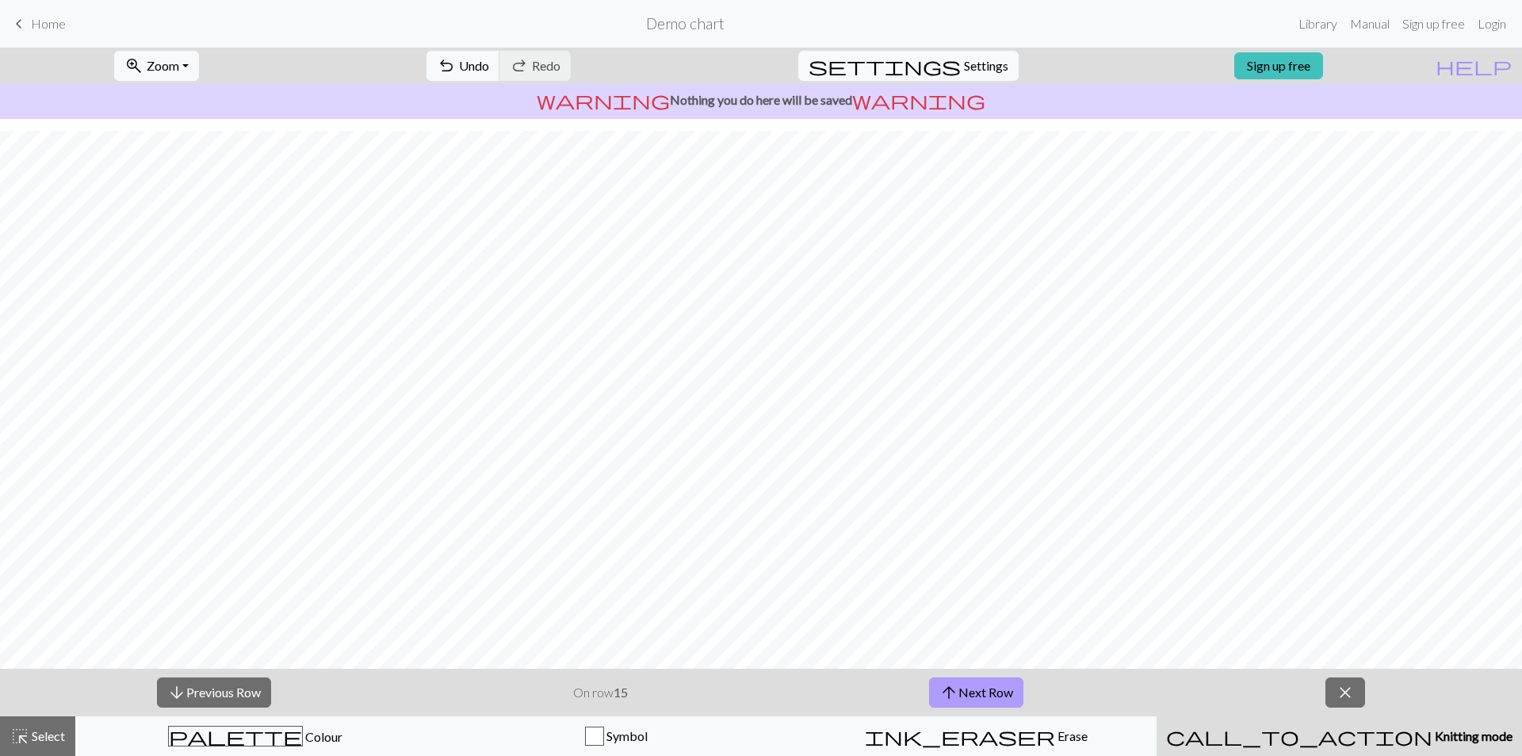
click at [996, 507] on button "arrow_upward Next Row" at bounding box center [976, 692] width 94 height 30
click at [1007, 507] on button "arrow_upward Next Row" at bounding box center [976, 692] width 94 height 30
